Goal: Task Accomplishment & Management: Manage account settings

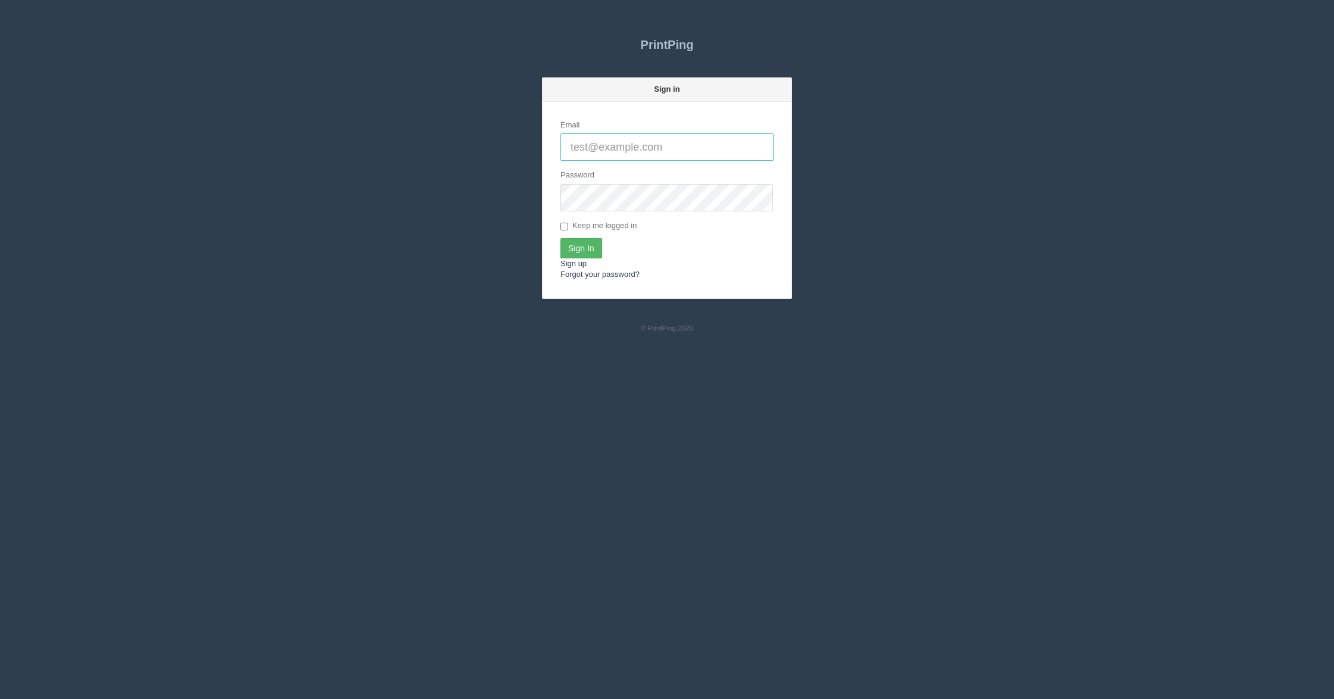
type input "[EMAIL_ADDRESS][DOMAIN_NAME]"
click at [574, 244] on input "Sign In" at bounding box center [581, 248] width 42 height 20
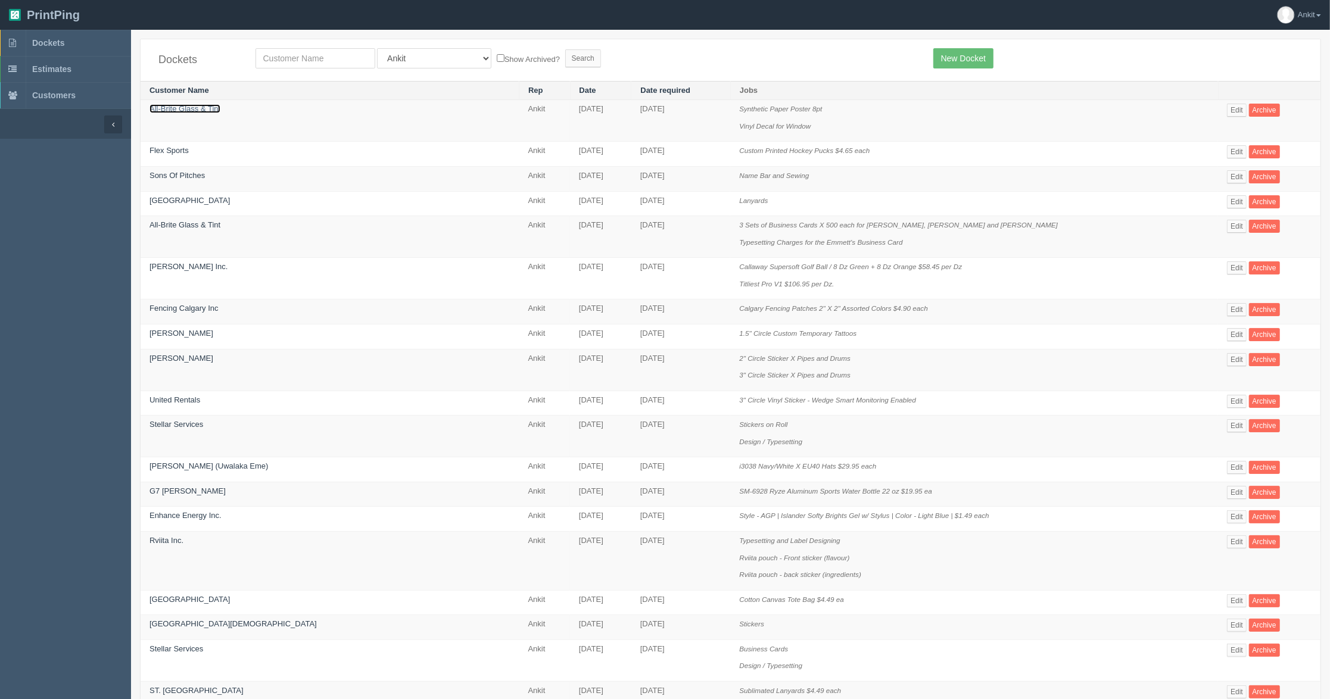
click at [206, 105] on link "All-Brite Glass & Tint" at bounding box center [184, 108] width 71 height 9
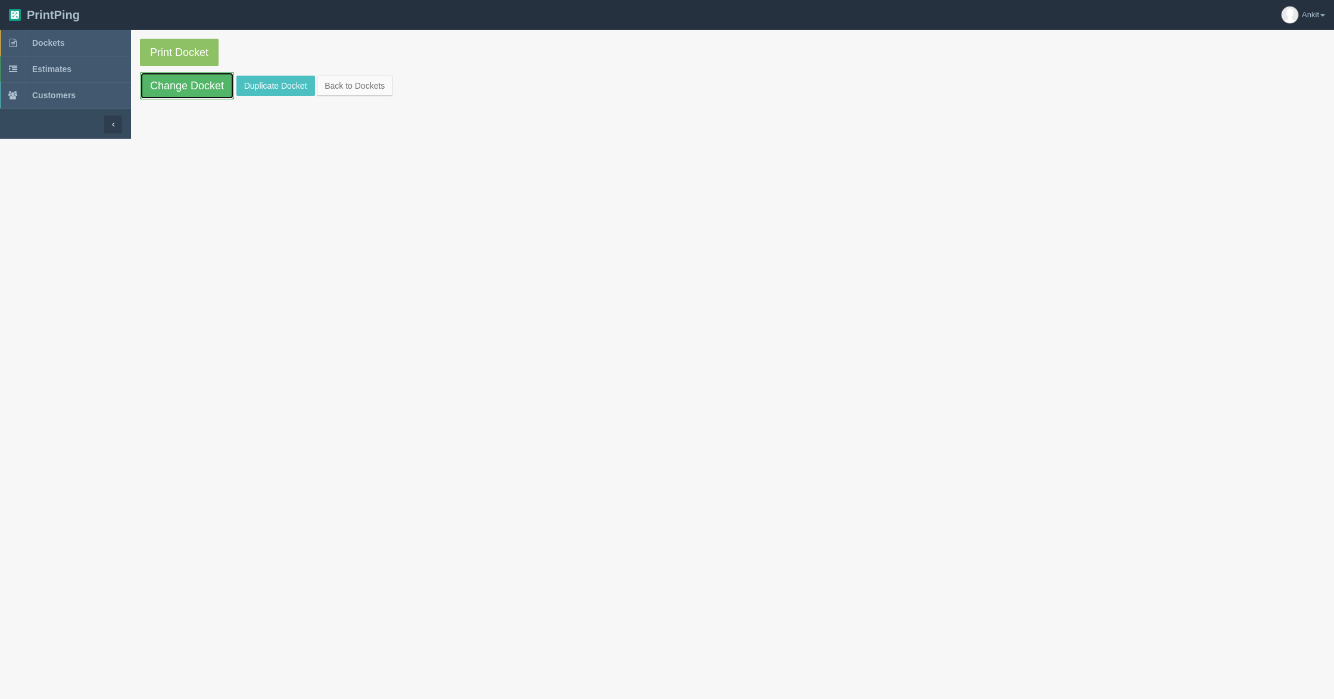
click at [201, 86] on link "Change Docket" at bounding box center [187, 85] width 94 height 27
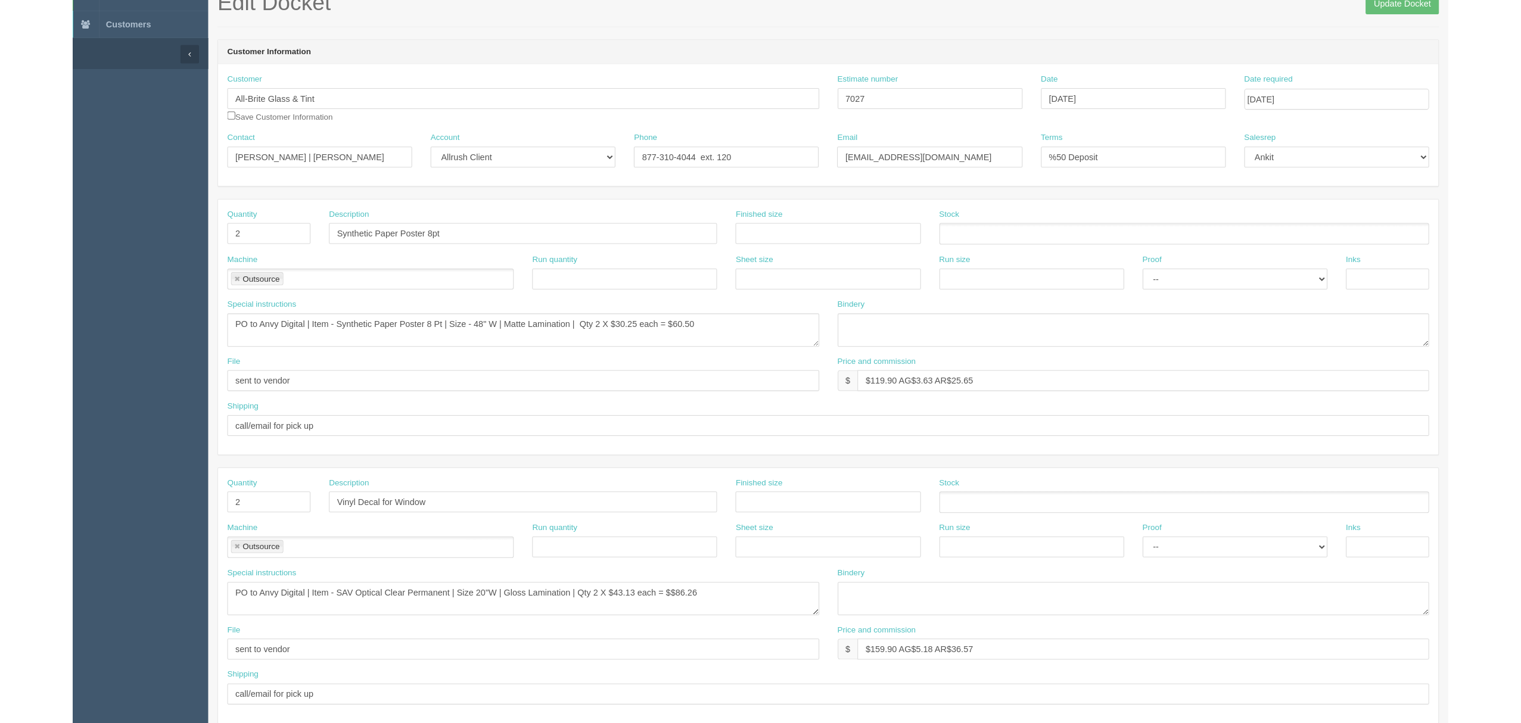
scroll to position [158, 0]
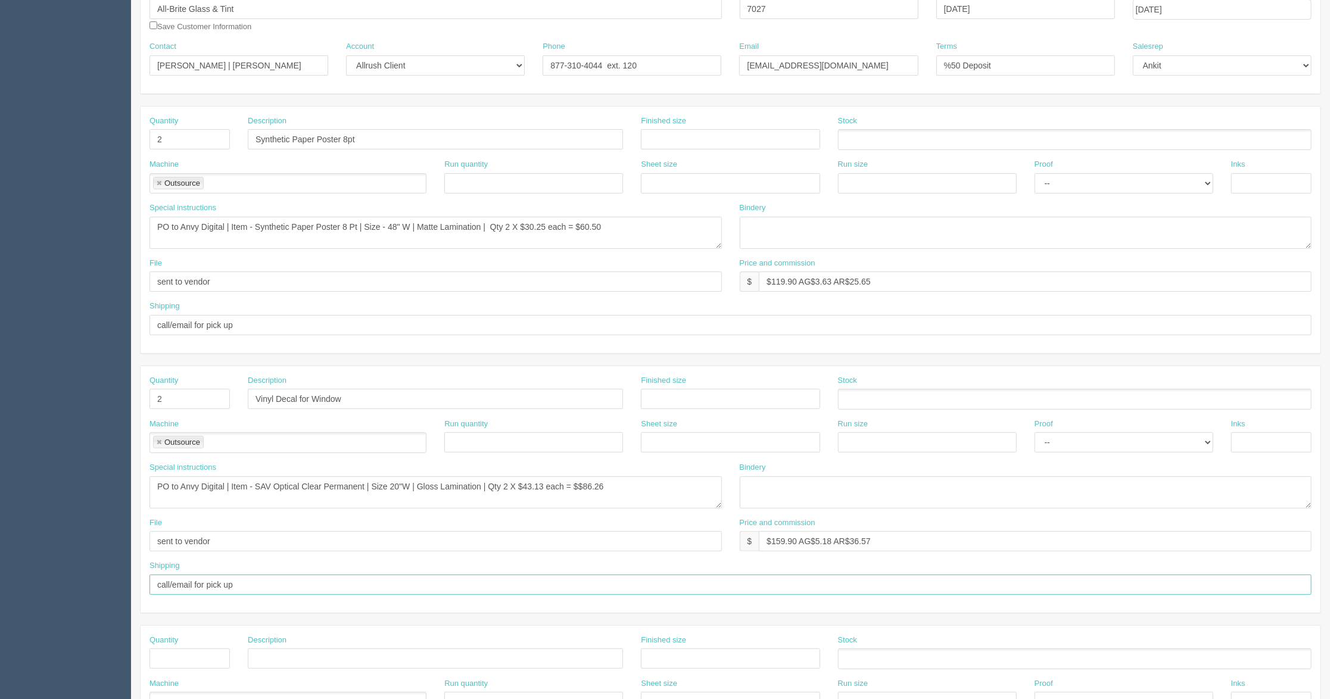
click at [294, 595] on input "call/email for pick up" at bounding box center [730, 585] width 1162 height 20
click at [401, 586] on input "call/email for pick up, charge %50 deposit to cc ending in" at bounding box center [730, 585] width 1162 height 20
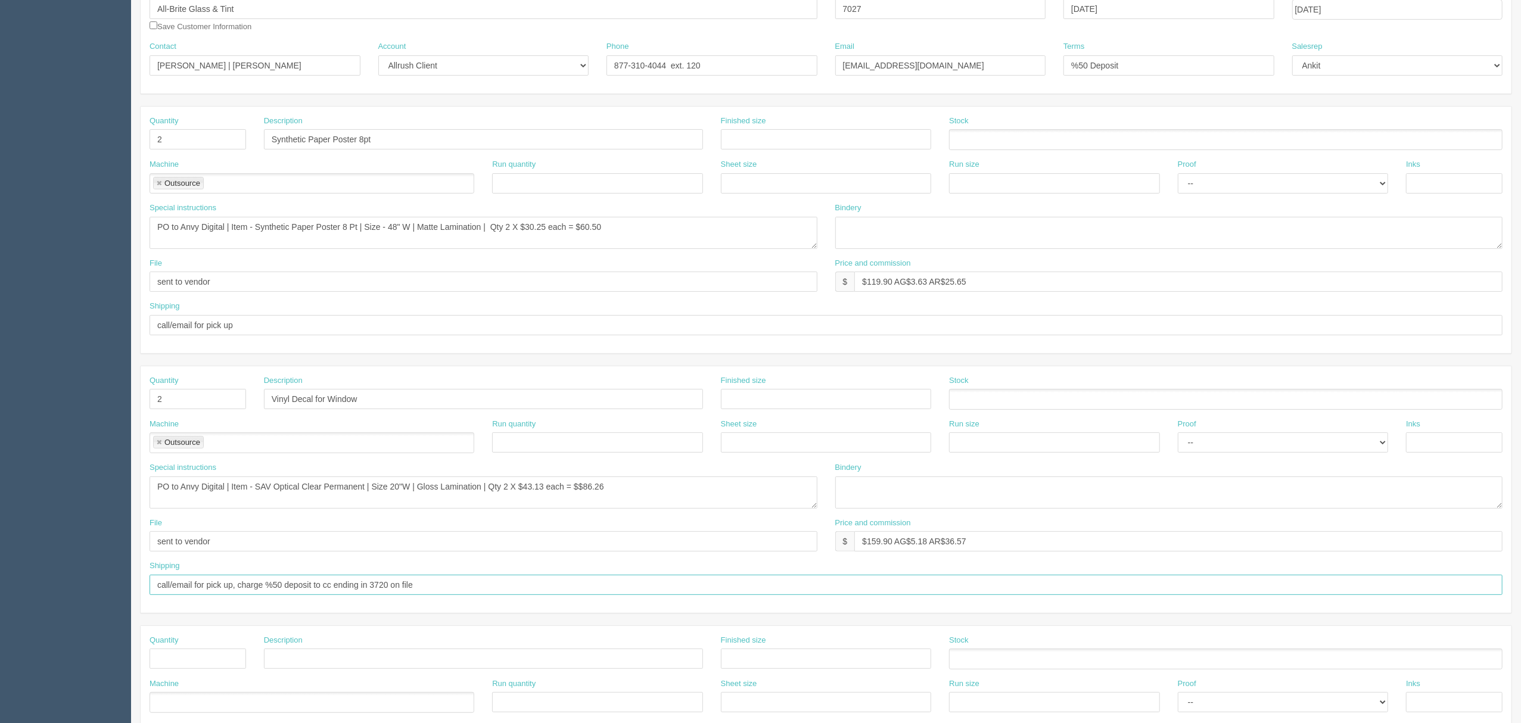
click at [466, 593] on input "call/email for pick up, charge %50 deposit to cc ending in 3720 on file" at bounding box center [825, 585] width 1353 height 20
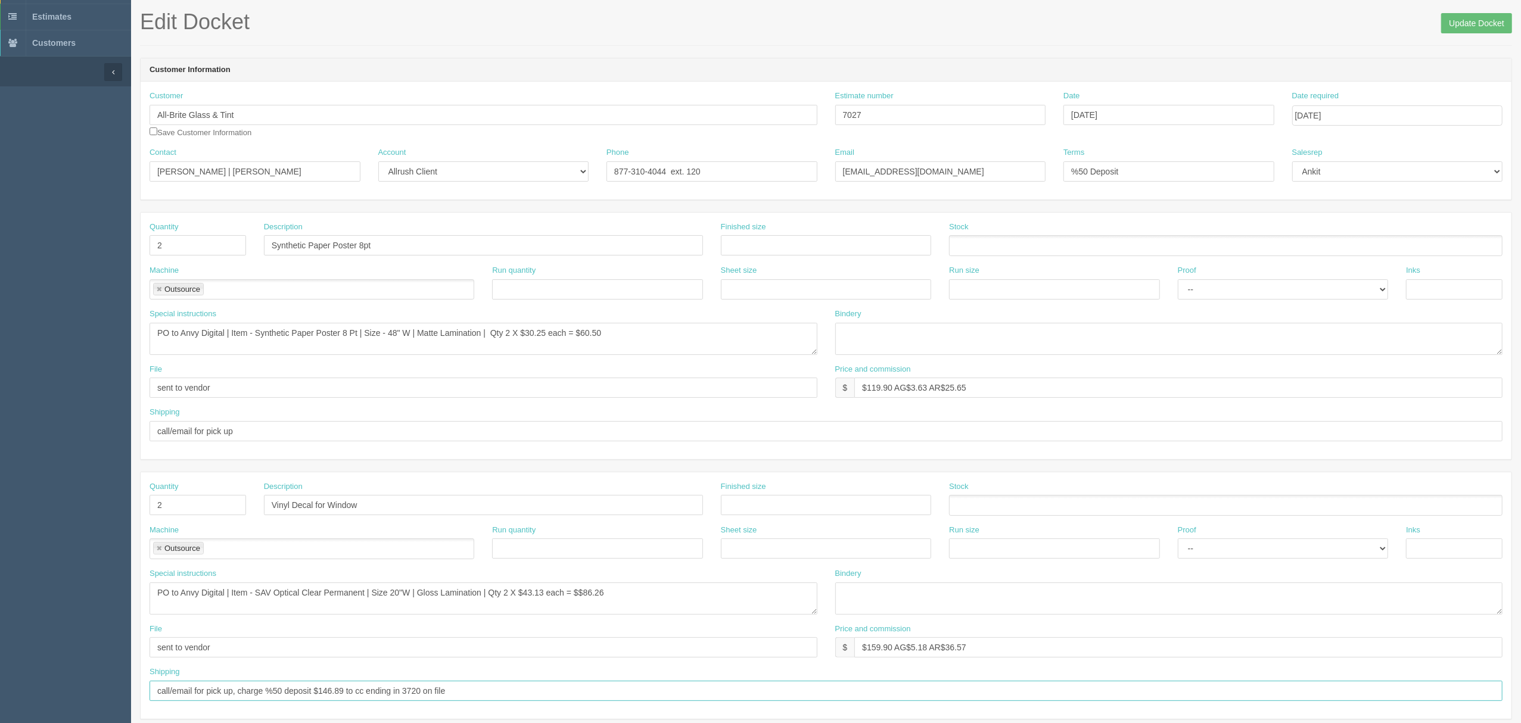
scroll to position [0, 0]
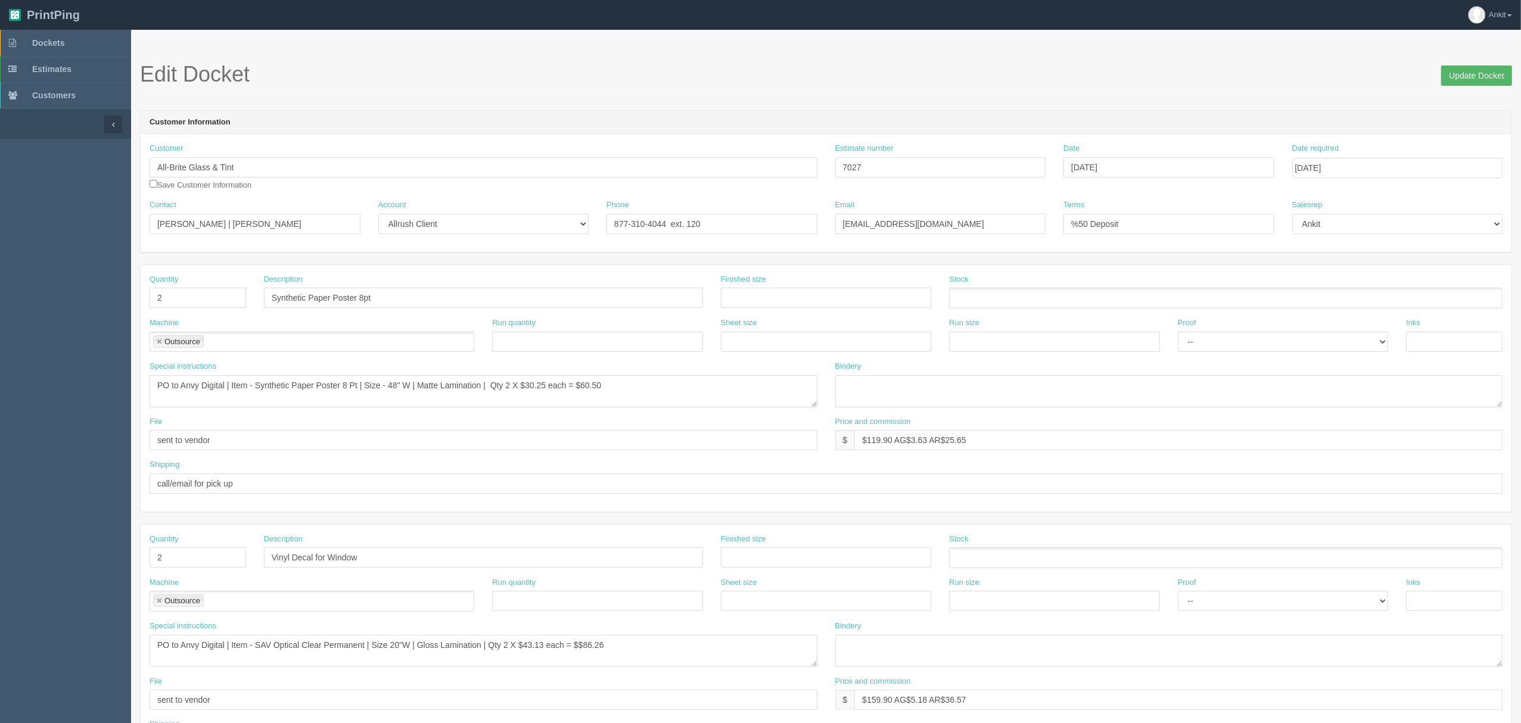
type input "call/email for pick up, charge %50 deposit $146.89 to cc ending in 3720 on file"
click at [1329, 79] on input "Update Docket" at bounding box center [1476, 76] width 71 height 20
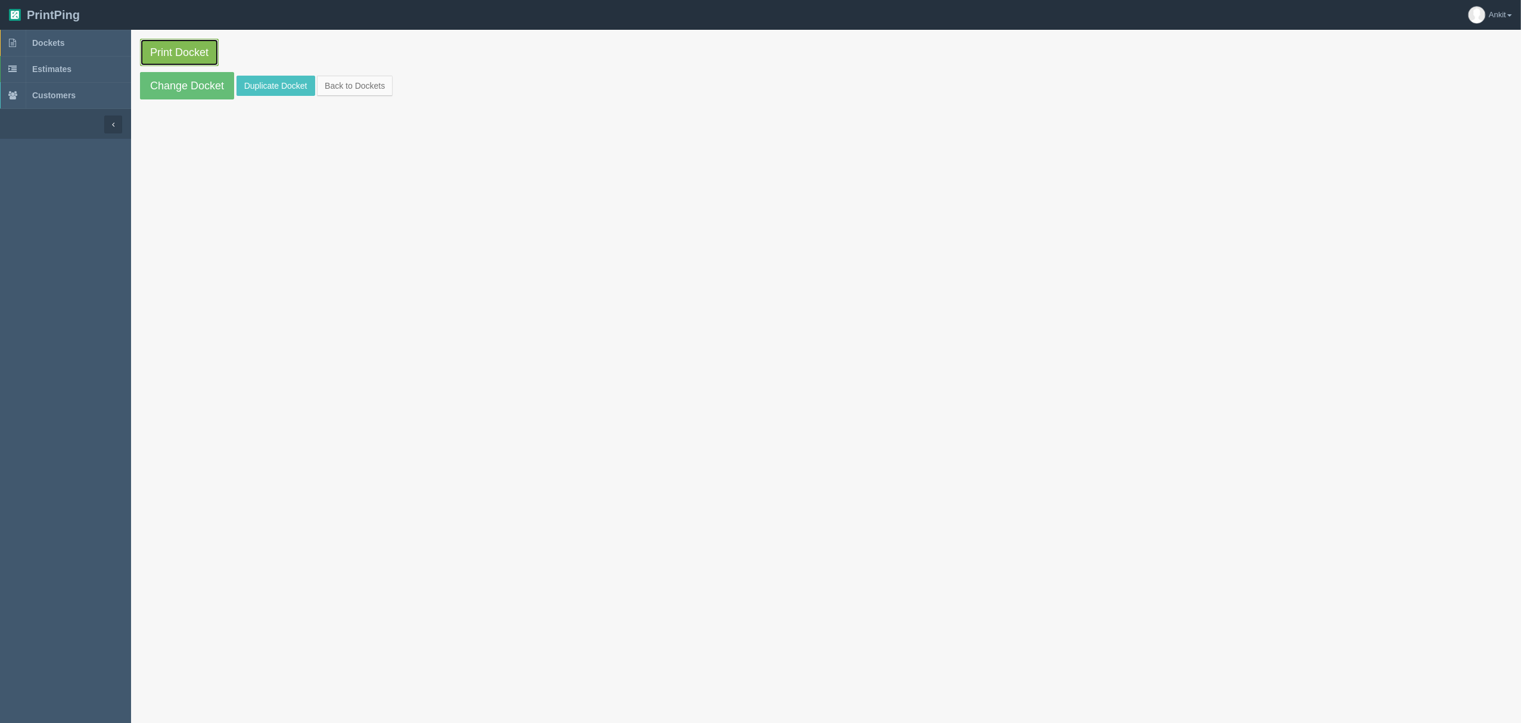
click at [169, 50] on link "Print Docket" at bounding box center [179, 52] width 79 height 27
click at [189, 87] on link "Change Docket" at bounding box center [187, 85] width 94 height 27
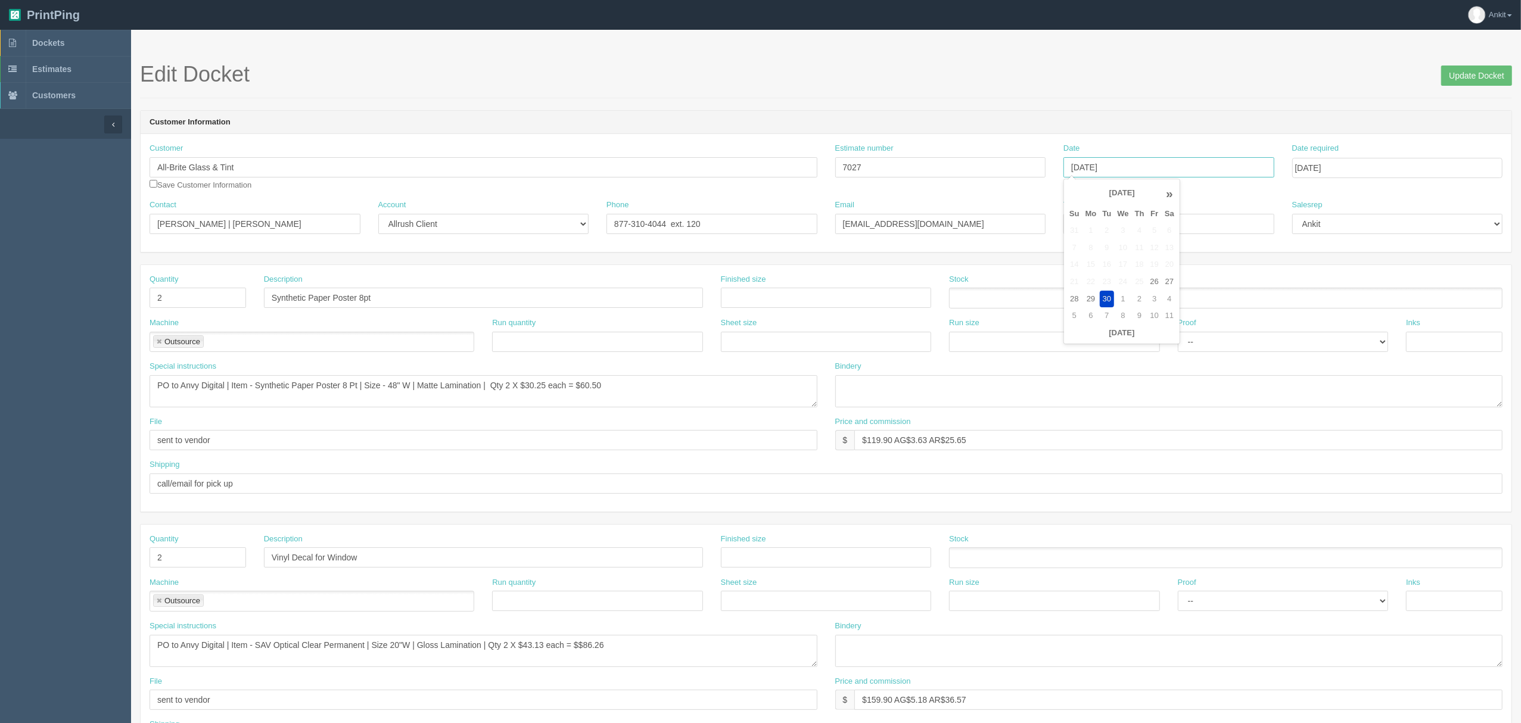
click at [1165, 170] on input "[DATE]" at bounding box center [1168, 167] width 211 height 20
click at [1123, 300] on td "1" at bounding box center [1122, 299] width 17 height 17
click at [1073, 191] on th "«" at bounding box center [1074, 194] width 16 height 24
click at [1123, 232] on td "1" at bounding box center [1122, 230] width 17 height 17
type input "October 1, 2025"
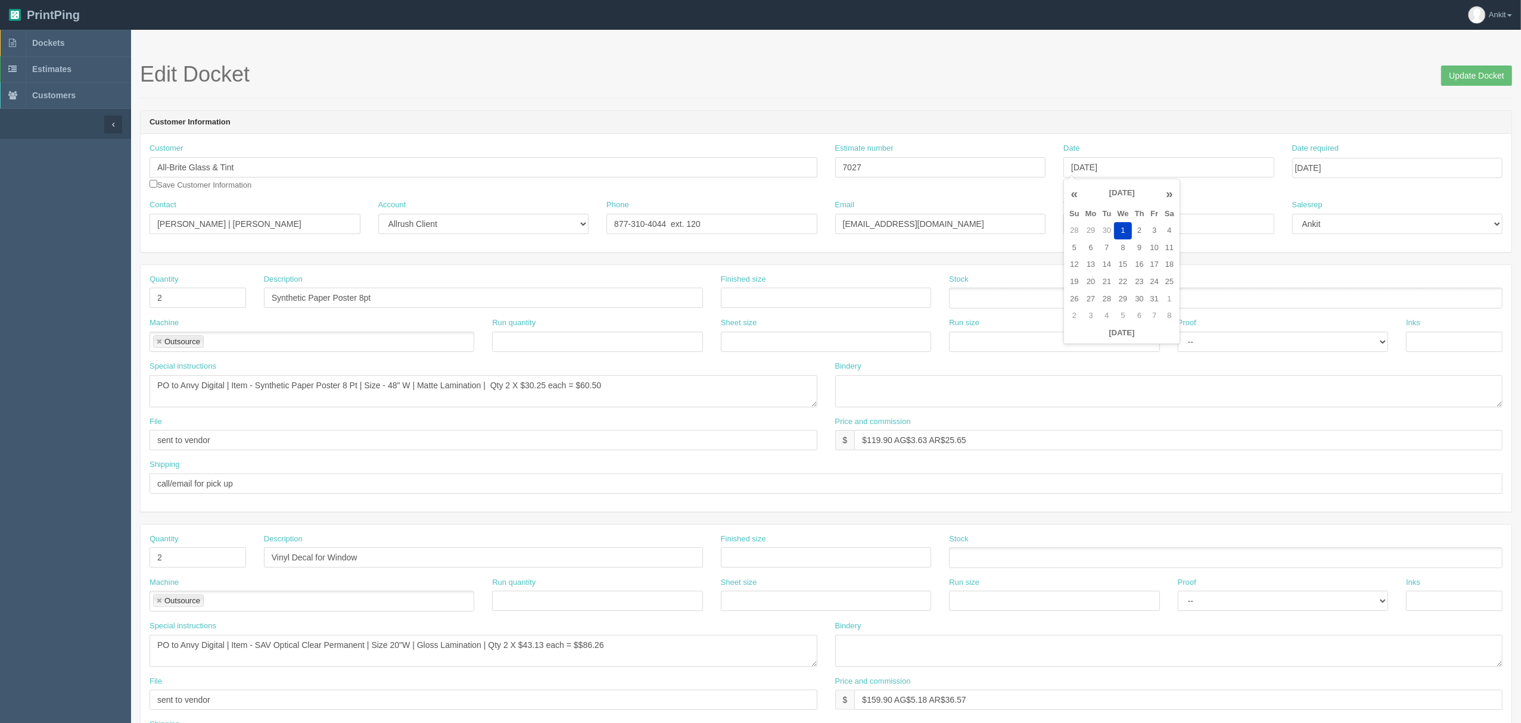
click at [1189, 100] on form "Edit Docket Update Docket Customer Information Customer All-Brite Glass & Tint …" at bounding box center [826, 563] width 1372 height 1001
click at [1466, 77] on input "Update Docket" at bounding box center [1476, 76] width 71 height 20
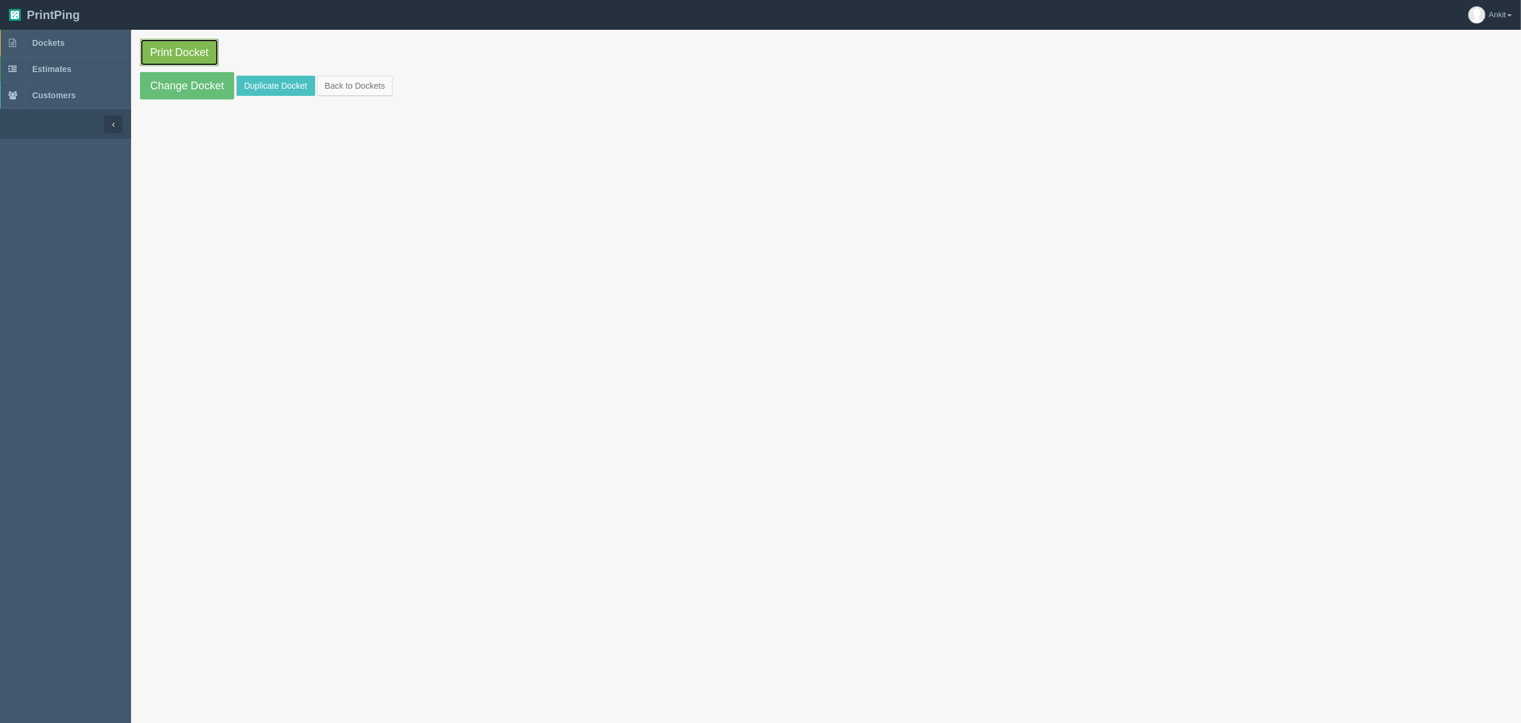
click at [170, 58] on link "Print Docket" at bounding box center [179, 52] width 79 height 27
